Goal: Manage account settings

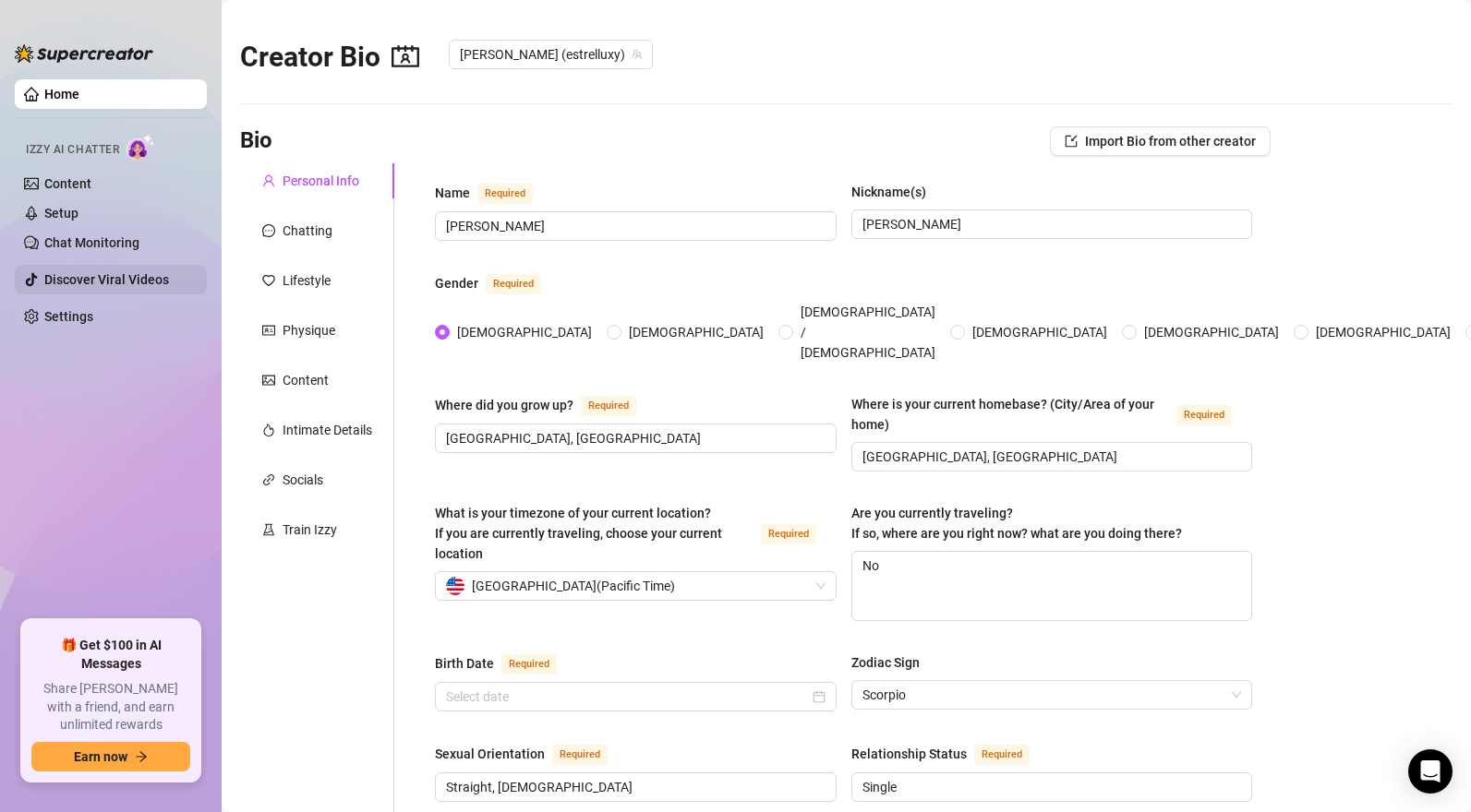
type input "[DATE]"
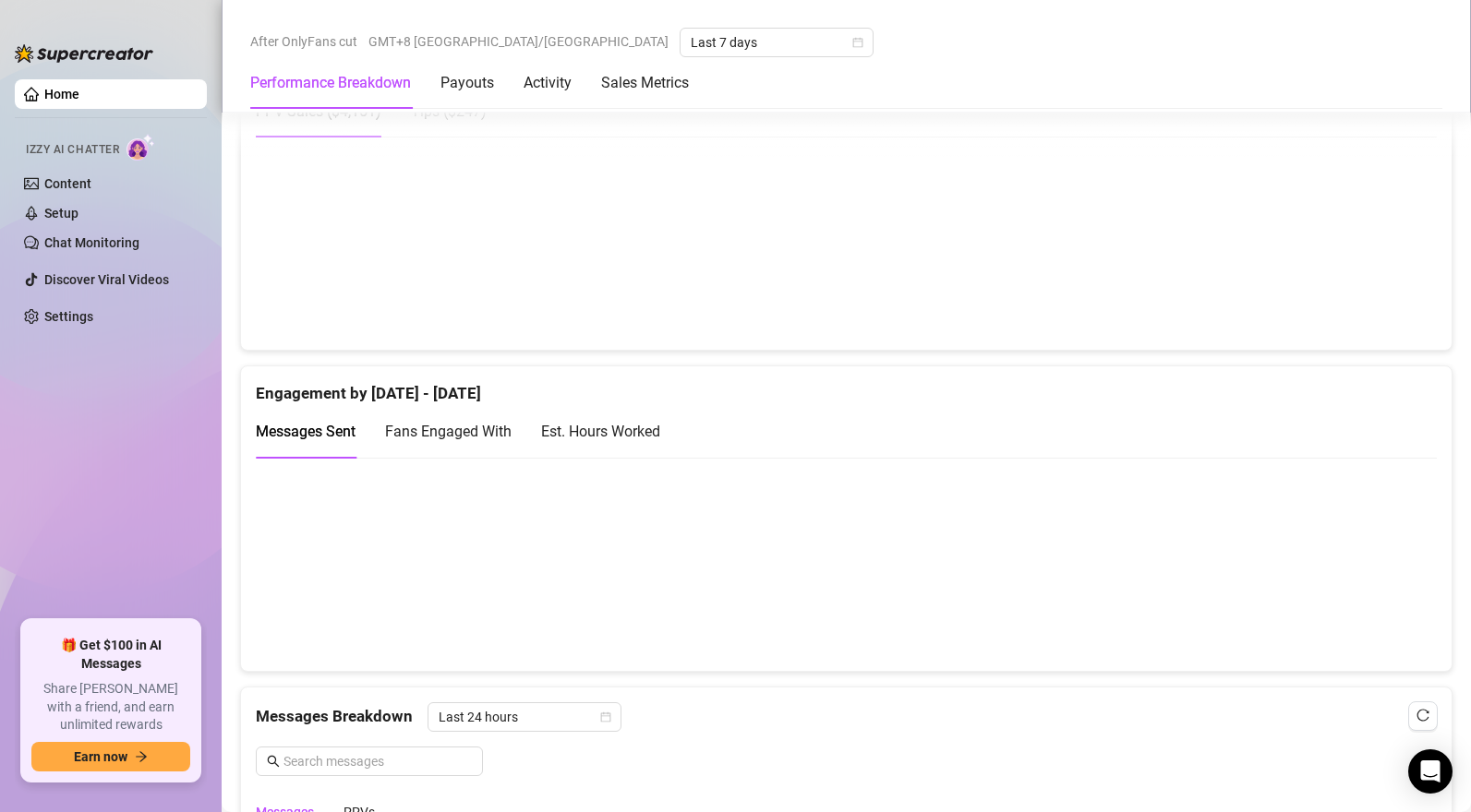
scroll to position [1223, 0]
